Goal: Task Accomplishment & Management: Manage account settings

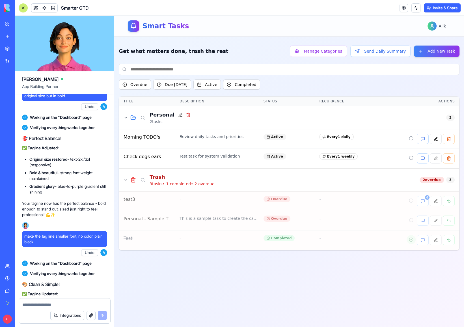
click at [25, 7] on button at bounding box center [23, 7] width 9 height 9
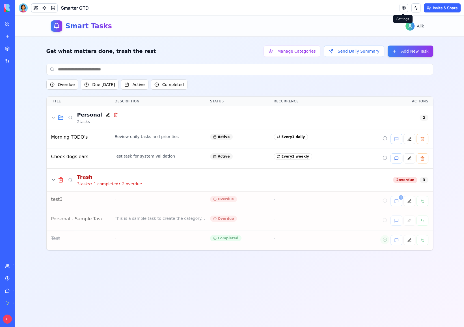
click at [400, 7] on link at bounding box center [404, 8] width 8 height 8
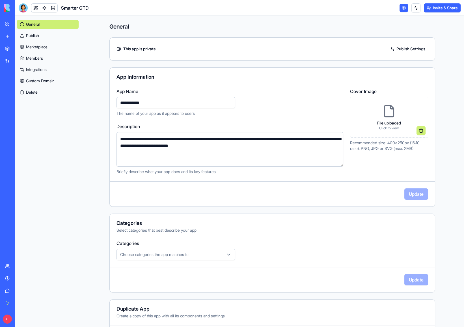
click at [41, 58] on link "Members" at bounding box center [48, 58] width 62 height 9
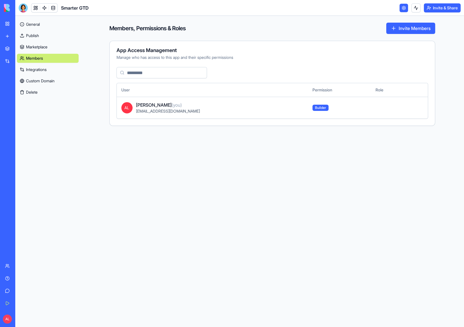
click at [425, 28] on button "Invite Members" at bounding box center [410, 28] width 49 height 11
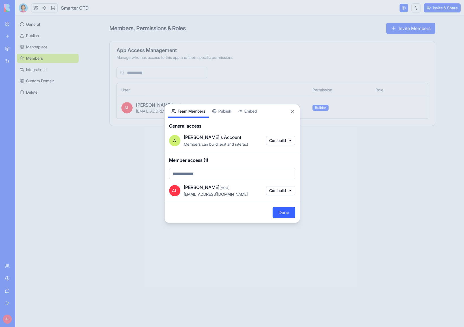
click at [224, 115] on div "Share App Team Members Publish Embed General access A Alik's Account Members ca…" at bounding box center [232, 163] width 136 height 119
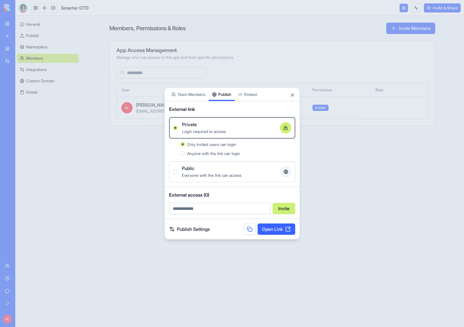
click at [193, 228] on link "Publish Settings" at bounding box center [189, 229] width 41 height 7
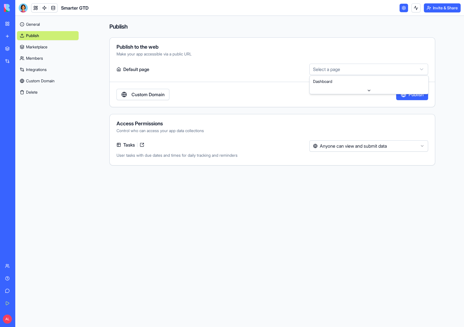
click at [317, 70] on html "My Workspace New app Marketplace Integrations Recent Smarter GTD Quote Collecto…" at bounding box center [232, 163] width 464 height 327
select select "**********"
click at [371, 147] on html "My Workspace New app Marketplace Integrations Recent Smarter GTD Quote Collecto…" at bounding box center [232, 163] width 464 height 327
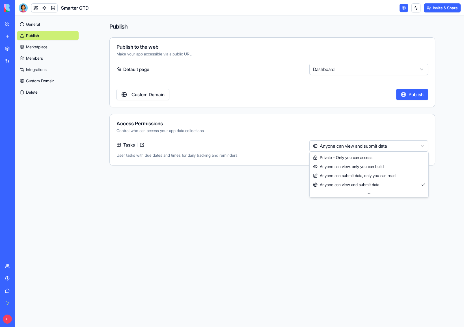
click at [369, 194] on icon at bounding box center [369, 194] width 5 height 5
click at [420, 94] on button "Publish" at bounding box center [412, 94] width 32 height 11
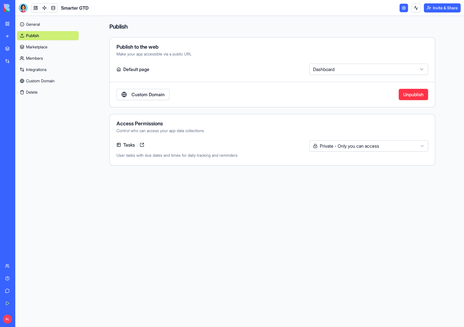
click at [143, 143] on link at bounding box center [141, 144] width 9 height 9
click at [59, 37] on link "Publish" at bounding box center [48, 35] width 62 height 9
click at [438, 11] on button "Invite & Share" at bounding box center [442, 7] width 37 height 9
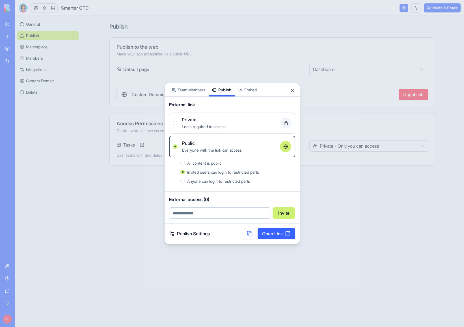
click at [178, 126] on div "Private Login required to access" at bounding box center [232, 123] width 119 height 14
click at [177, 125] on button "Private Login required to access" at bounding box center [175, 123] width 5 height 5
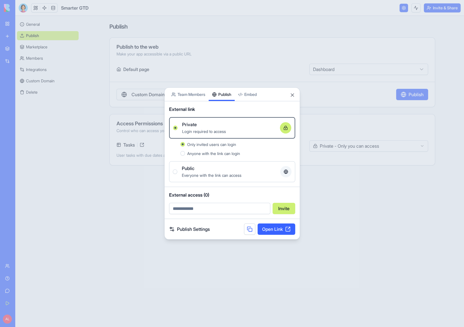
click at [277, 231] on link "Open Link" at bounding box center [277, 228] width 38 height 11
click at [290, 96] on button "Close" at bounding box center [293, 95] width 6 height 6
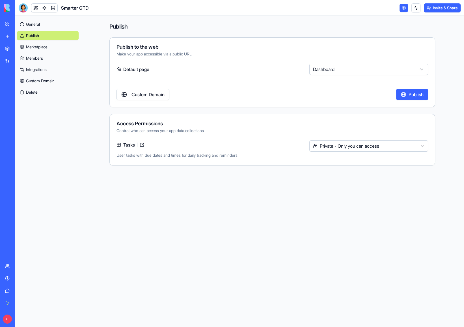
click at [415, 93] on button "Publish" at bounding box center [412, 94] width 32 height 11
click at [125, 70] on label "Default page" at bounding box center [212, 69] width 191 height 11
click at [128, 68] on label "Default page" at bounding box center [212, 69] width 191 height 11
click at [175, 55] on div "Make your app accessible via a public URL" at bounding box center [273, 54] width 312 height 6
click at [202, 55] on div "Make your app accessible via a public URL" at bounding box center [273, 54] width 312 height 6
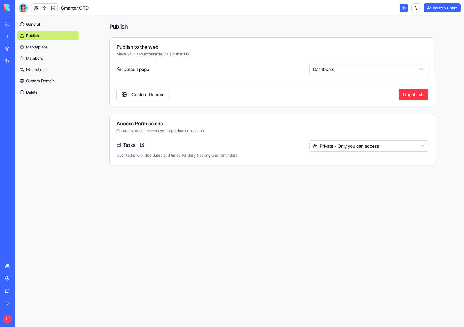
click at [47, 72] on link "Integrations" at bounding box center [48, 69] width 62 height 9
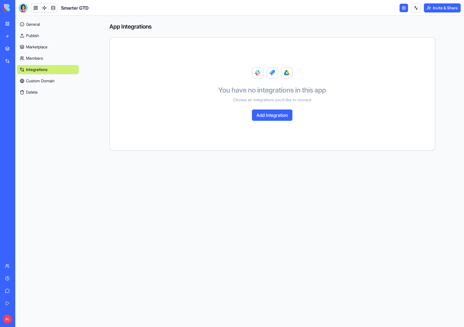
click at [38, 25] on link "General" at bounding box center [48, 24] width 62 height 9
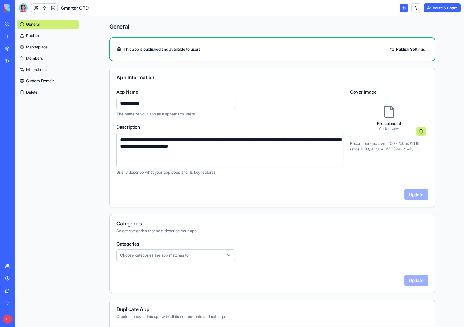
click at [147, 103] on input "**********" at bounding box center [176, 103] width 119 height 11
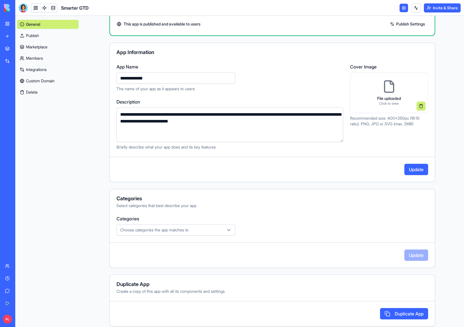
scroll to position [29, 0]
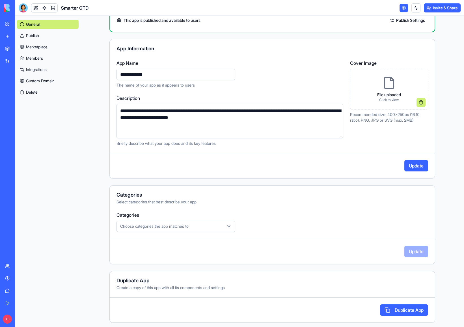
type input "**********"
click at [413, 168] on button "Update" at bounding box center [417, 165] width 24 height 11
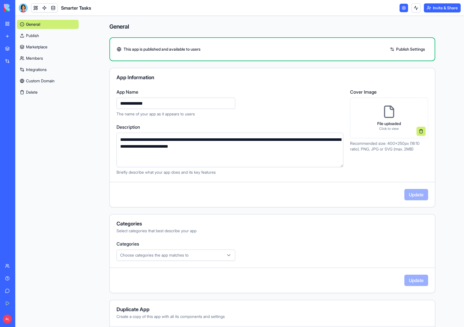
click at [34, 34] on link "Publish" at bounding box center [48, 35] width 62 height 9
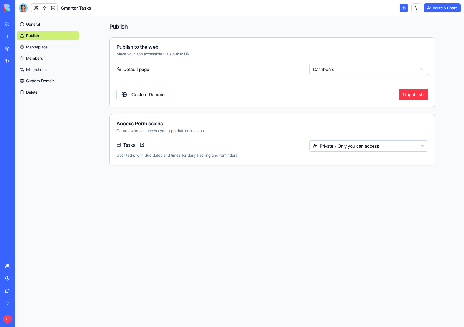
click at [161, 92] on link "Custom Domain" at bounding box center [143, 94] width 53 height 11
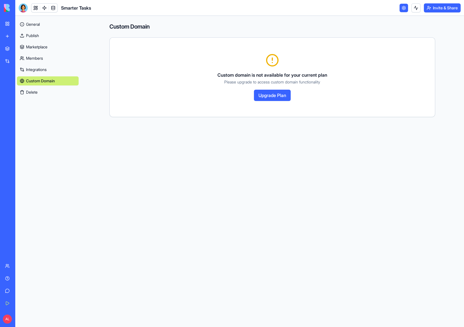
click at [42, 35] on link "Publish" at bounding box center [48, 35] width 62 height 9
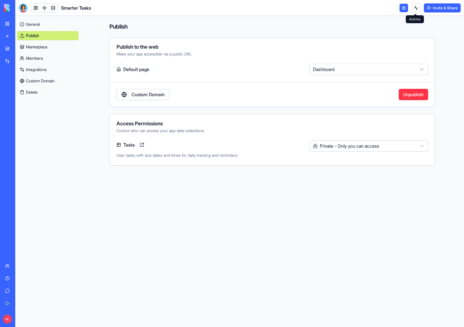
click at [416, 11] on button at bounding box center [416, 7] width 9 height 9
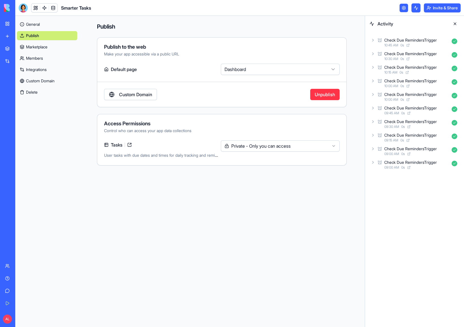
click at [416, 11] on button at bounding box center [416, 7] width 9 height 9
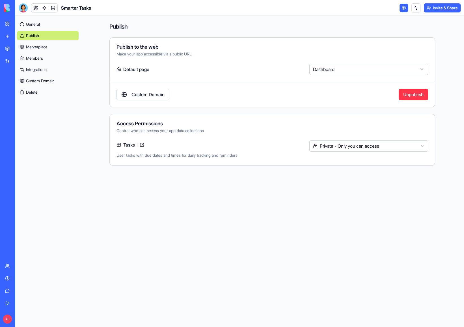
click at [434, 10] on button "Invite & Share" at bounding box center [442, 7] width 37 height 9
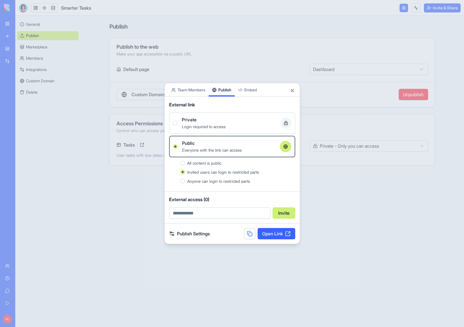
click at [279, 234] on link "Open Link" at bounding box center [277, 233] width 38 height 11
click at [293, 92] on button "Close" at bounding box center [293, 91] width 6 height 6
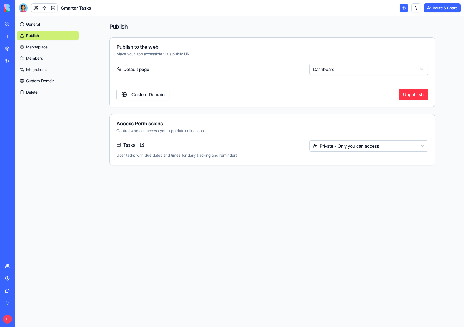
click at [42, 56] on link "Members" at bounding box center [48, 58] width 62 height 9
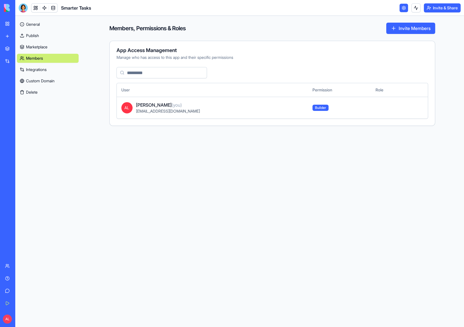
click at [403, 23] on button "Invite Members" at bounding box center [410, 28] width 49 height 11
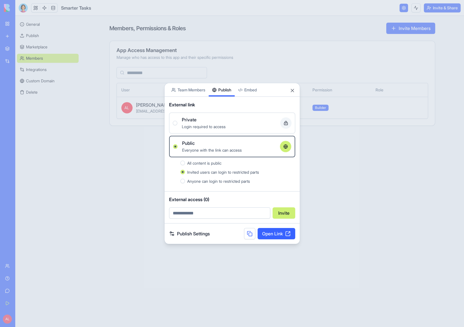
click at [216, 212] on input "email" at bounding box center [219, 212] width 101 height 11
type input "**********"
click at [283, 211] on button "Invite" at bounding box center [284, 212] width 23 height 11
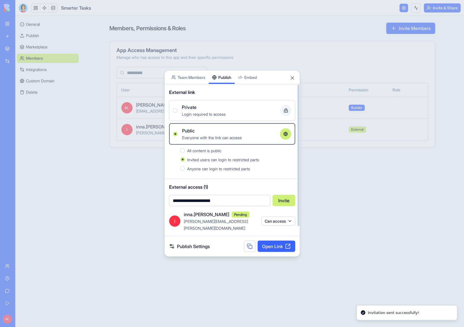
click at [287, 219] on button "Can access" at bounding box center [279, 220] width 34 height 9
click at [318, 215] on div at bounding box center [232, 163] width 464 height 327
click at [188, 85] on body "**********" at bounding box center [232, 163] width 464 height 327
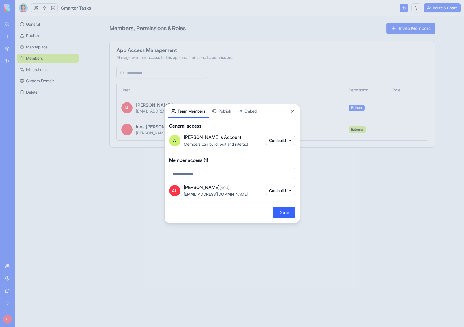
click at [223, 111] on div "Share App Team Members Publish Embed General access A Alik's Account Members ca…" at bounding box center [232, 163] width 136 height 119
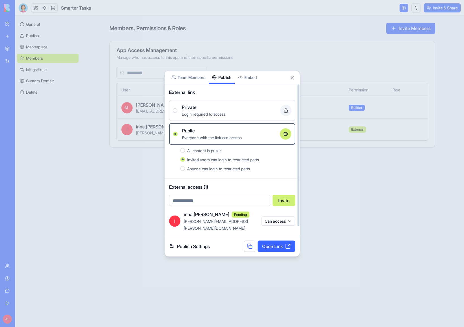
click at [199, 200] on input "email" at bounding box center [219, 200] width 101 height 11
type input "**********"
click at [282, 203] on button "Invite" at bounding box center [284, 200] width 23 height 11
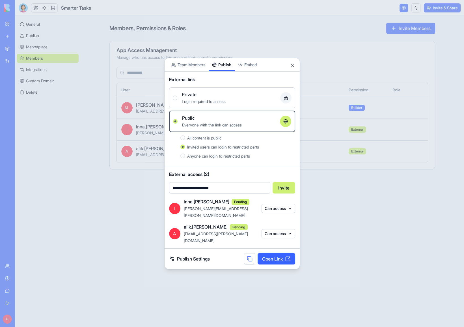
click at [292, 68] on button "Close" at bounding box center [293, 66] width 6 height 6
